Goal: Find specific page/section: Find specific page/section

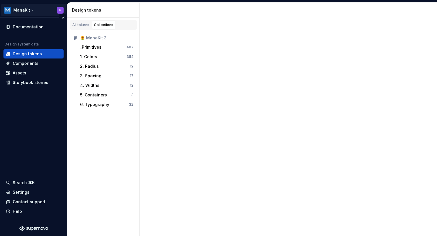
click at [30, 11] on html "ManaKit F Documentation Design system data Design tokens Components Assets Stor…" at bounding box center [218, 118] width 437 height 236
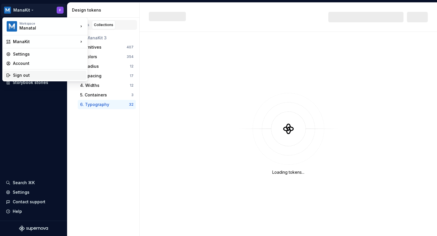
click at [29, 74] on div "Sign out" at bounding box center [48, 75] width 71 height 6
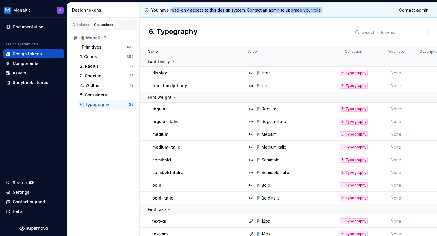
drag, startPoint x: 172, startPoint y: 11, endPoint x: 334, endPoint y: 11, distance: 161.4
click at [334, 11] on div "You have read-only access to this design system. Contact an admin to upgrade yo…" at bounding box center [289, 10] width 298 height 15
click at [336, 11] on div "You have read-only access to this design system. Contact an admin to upgrade yo…" at bounding box center [289, 10] width 298 height 15
